Goal: Navigation & Orientation: Find specific page/section

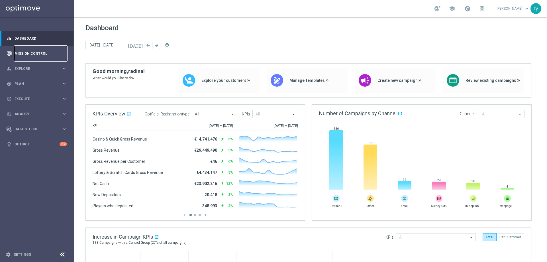
click at [31, 52] on link "Mission Control" at bounding box center [41, 53] width 52 height 15
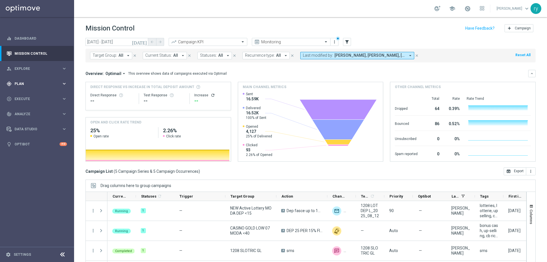
click at [38, 85] on span "Plan" at bounding box center [38, 83] width 47 height 3
click at [28, 111] on span "Templates" at bounding box center [35, 112] width 41 height 3
click at [28, 119] on div "Optimail" at bounding box center [46, 121] width 56 height 9
click at [29, 120] on link "Optimail" at bounding box center [39, 121] width 42 height 5
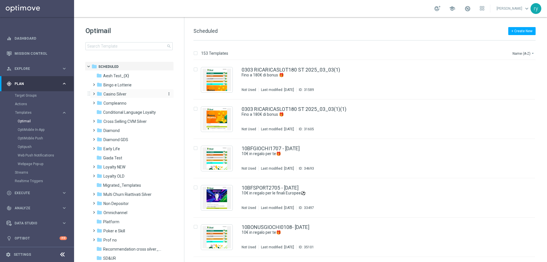
click at [105, 93] on span "Casino Silver" at bounding box center [114, 93] width 23 height 5
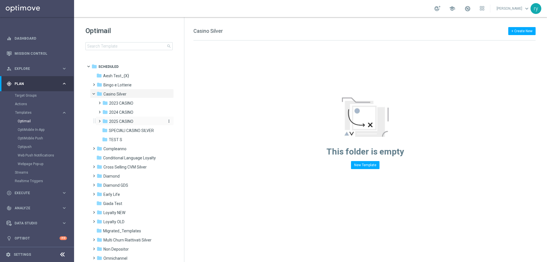
click at [123, 121] on span "2025 CASINO" at bounding box center [121, 121] width 24 height 5
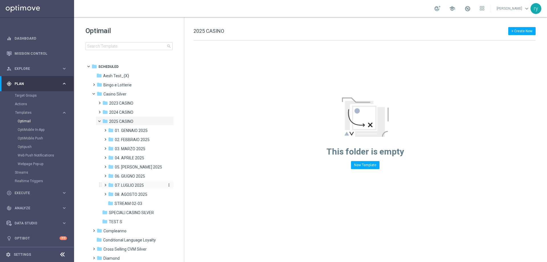
click at [126, 186] on span "07. LUGLIO 2025" at bounding box center [129, 185] width 29 height 5
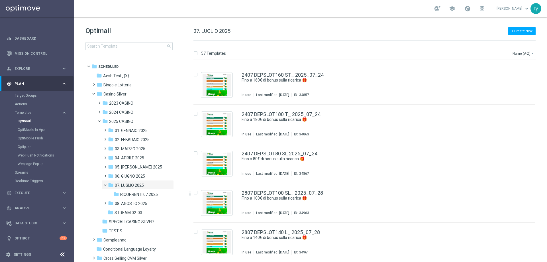
scroll to position [1678, 0]
